Goal: Task Accomplishment & Management: Manage account settings

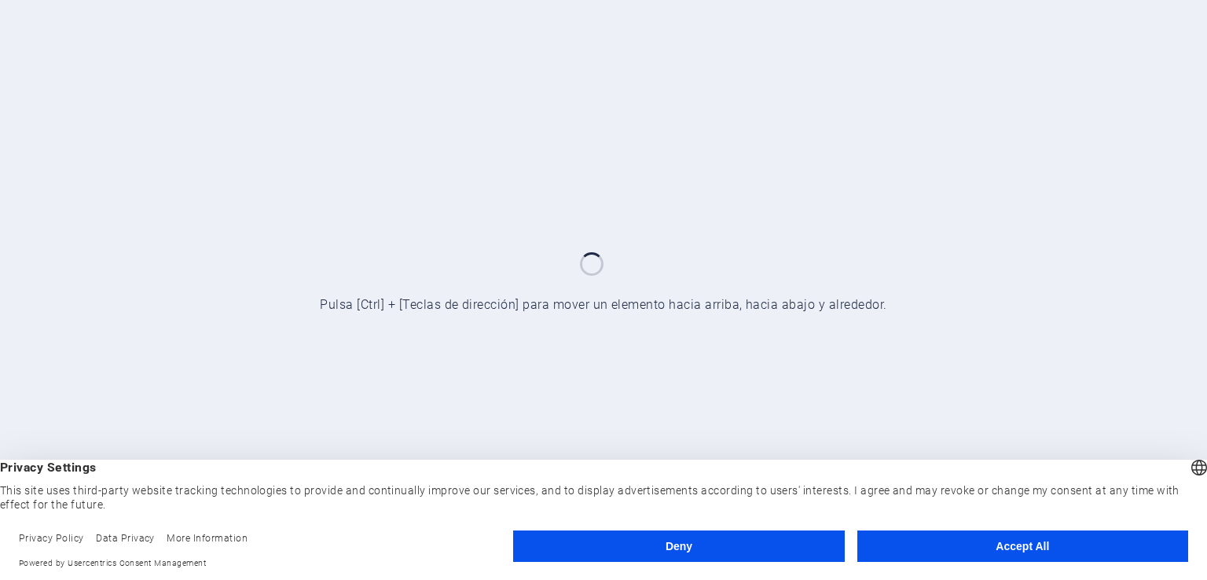
click at [1022, 548] on button "Accept All" at bounding box center [1022, 545] width 331 height 31
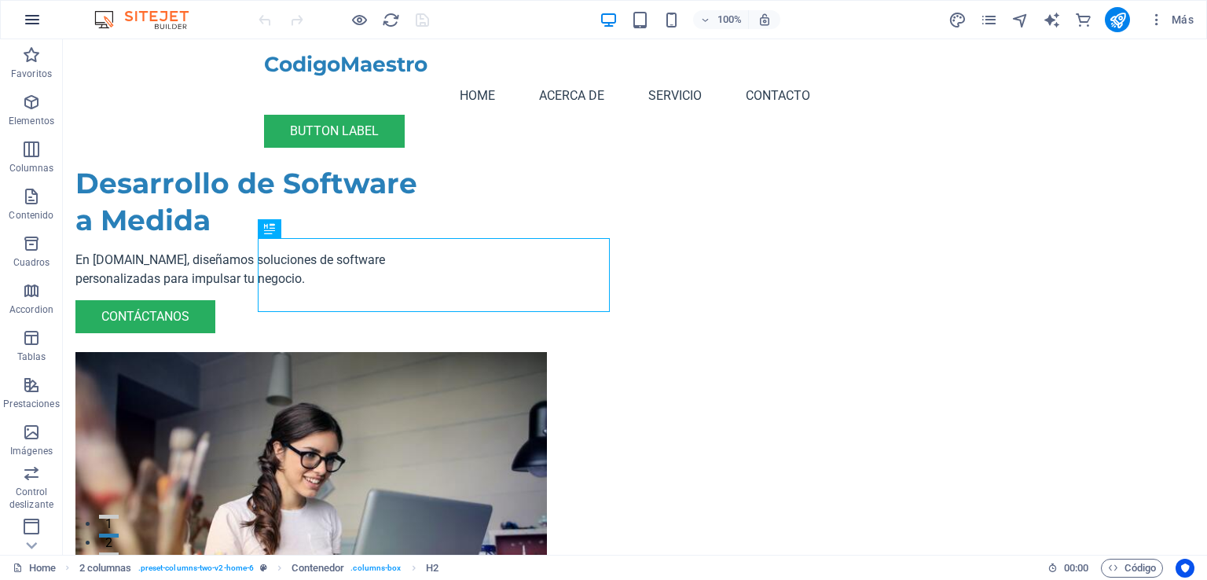
click at [34, 24] on icon "button" at bounding box center [32, 19] width 19 height 19
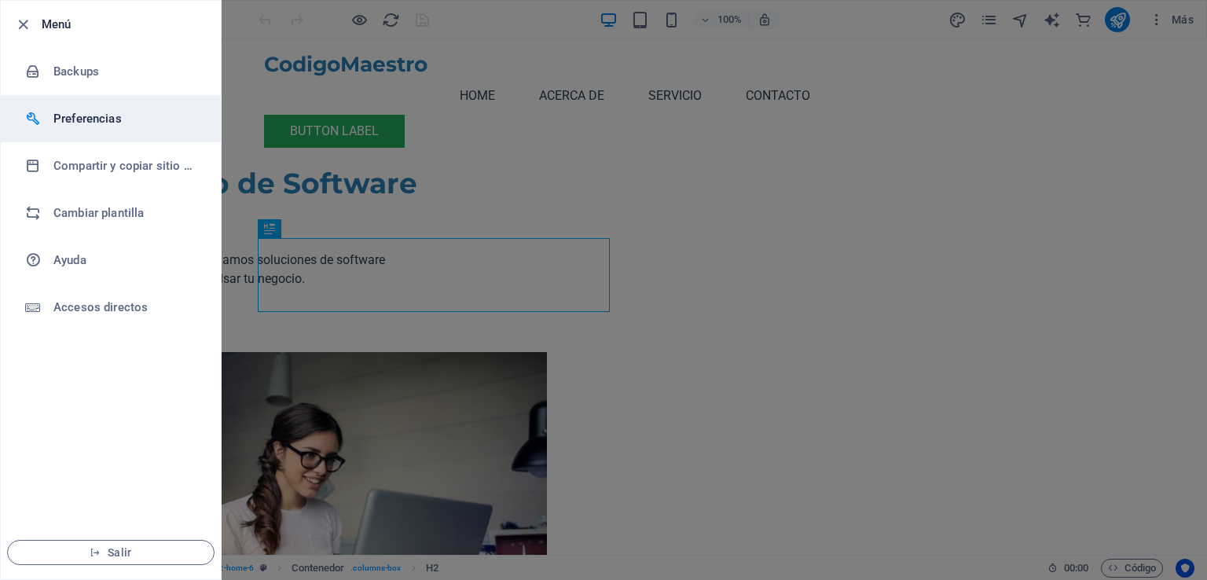
click at [124, 112] on h6 "Preferencias" at bounding box center [125, 118] width 145 height 19
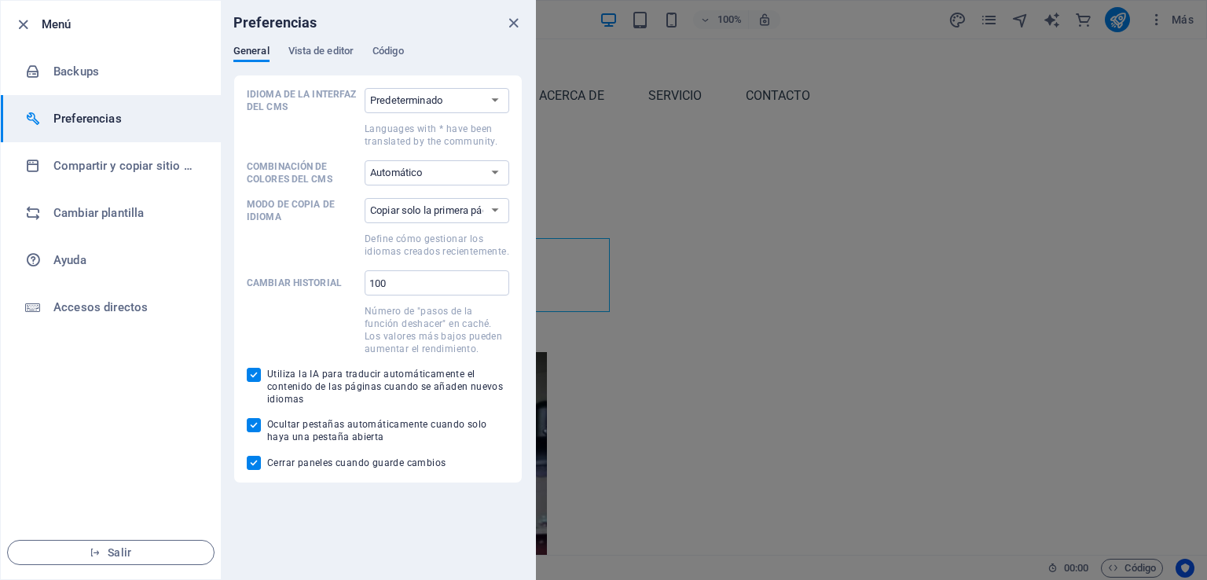
click at [621, 134] on div at bounding box center [603, 290] width 1207 height 580
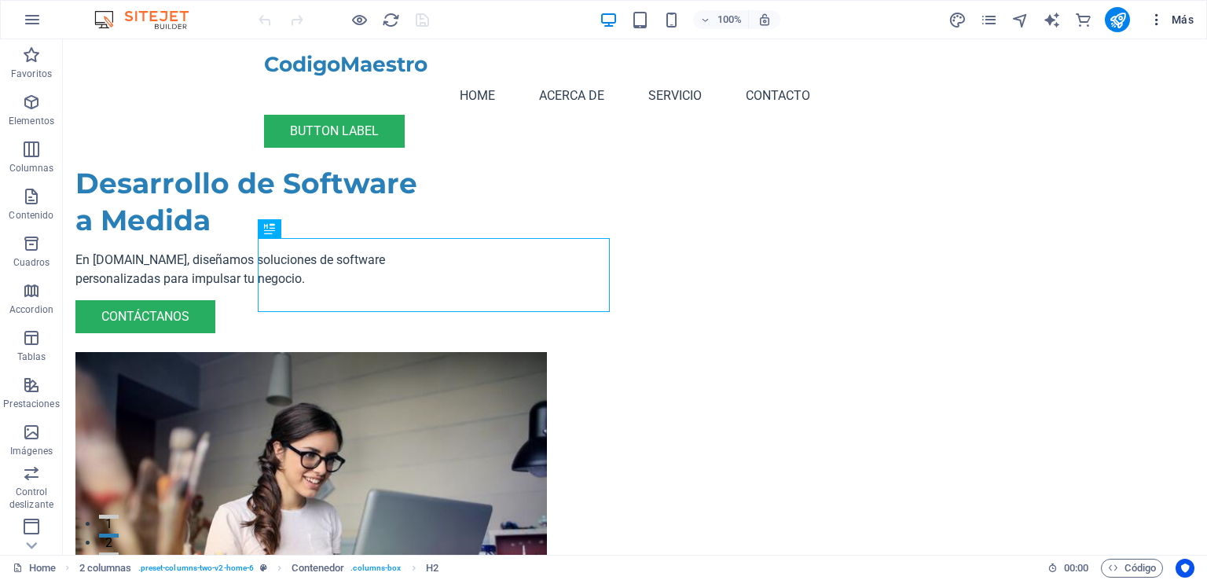
click at [1194, 30] on button "Más" at bounding box center [1171, 19] width 57 height 25
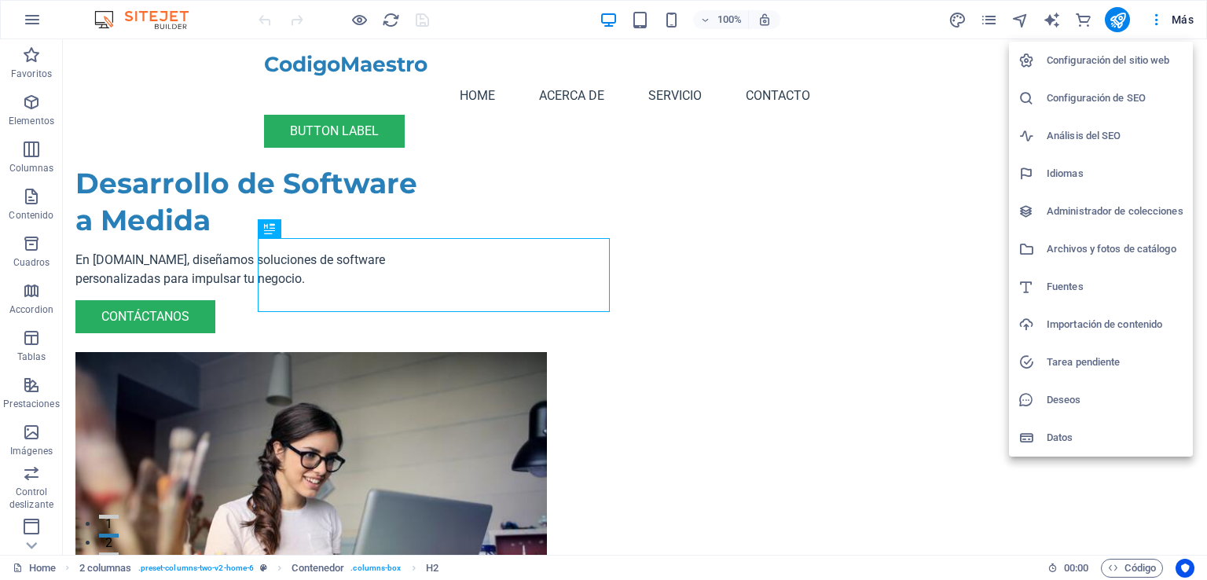
click at [1125, 57] on h6 "Configuración del sitio web" at bounding box center [1115, 60] width 137 height 19
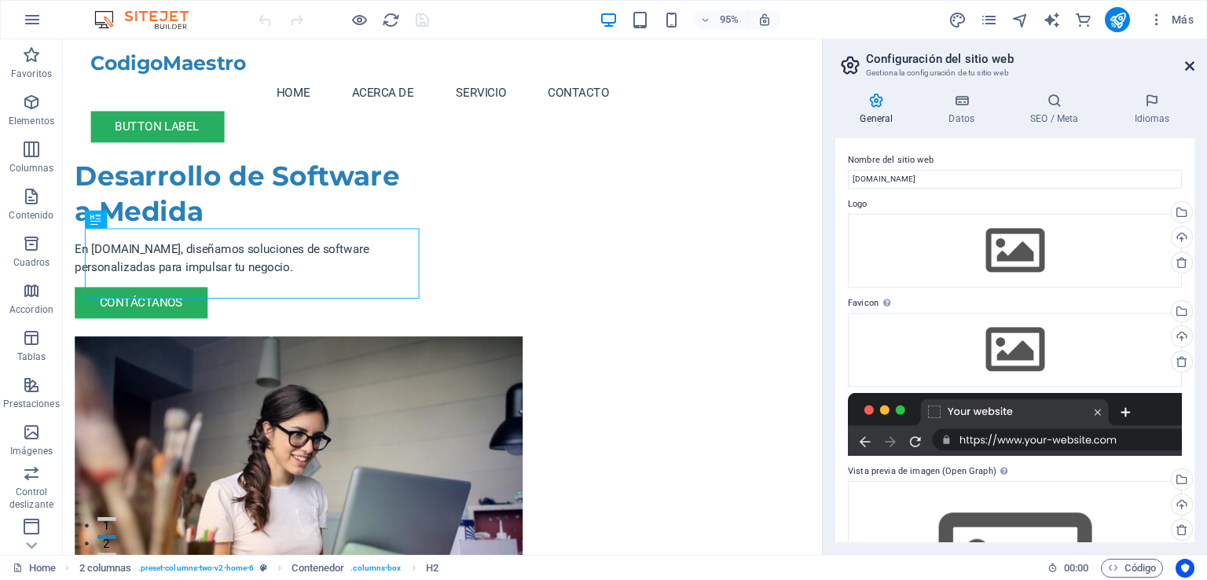
click at [1194, 61] on icon at bounding box center [1189, 66] width 9 height 13
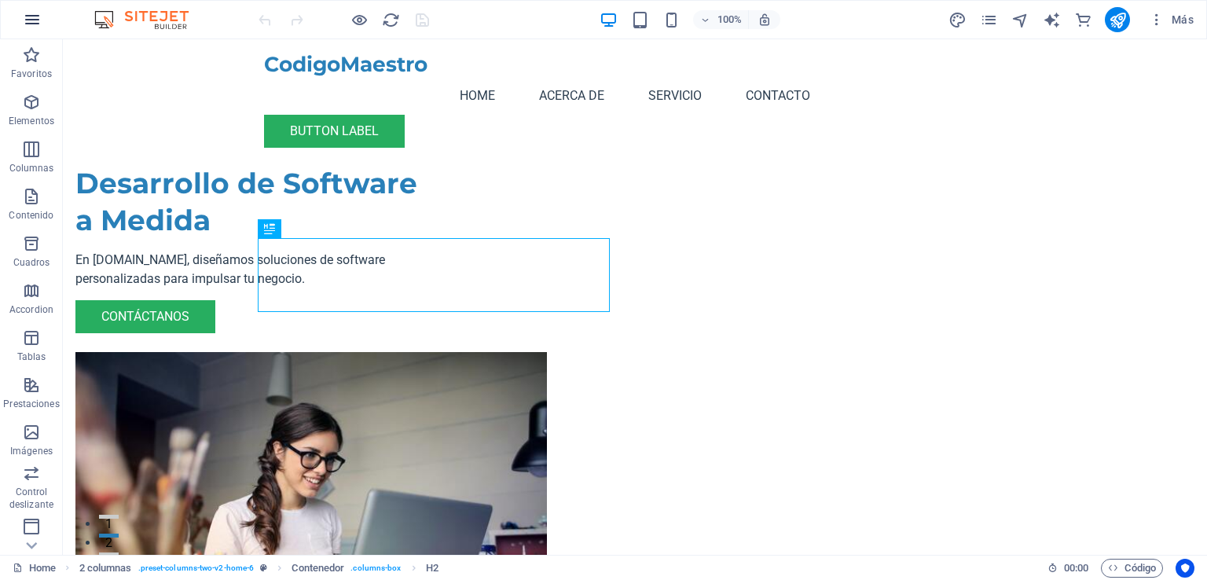
click at [41, 23] on button "button" at bounding box center [32, 20] width 38 height 38
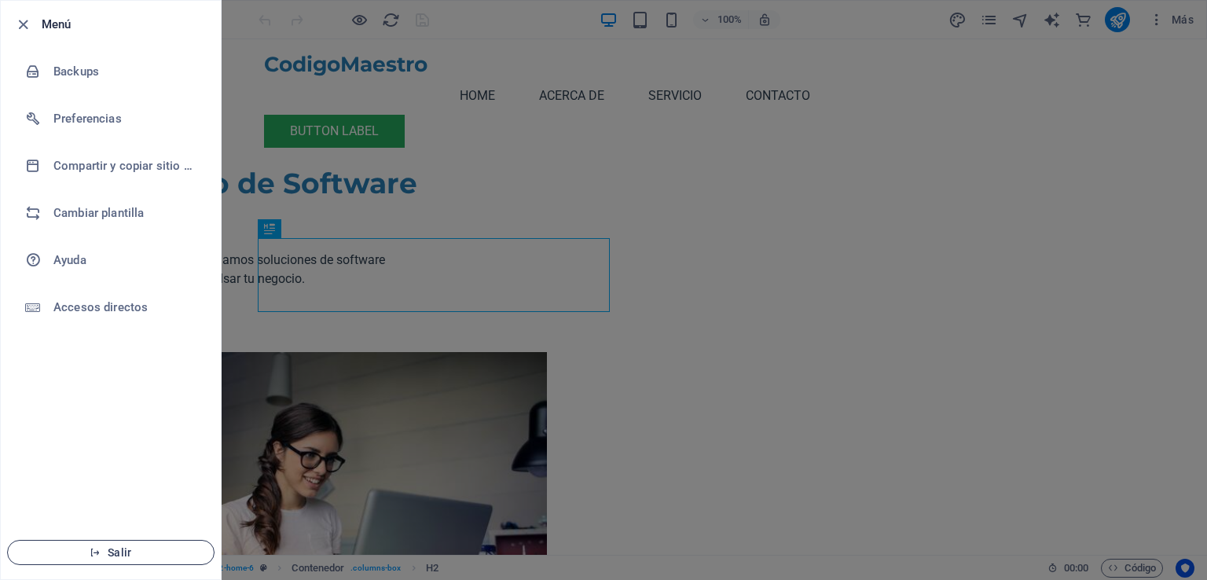
click at [165, 555] on span "Salir" at bounding box center [110, 552] width 181 height 13
